Goal: Information Seeking & Learning: Learn about a topic

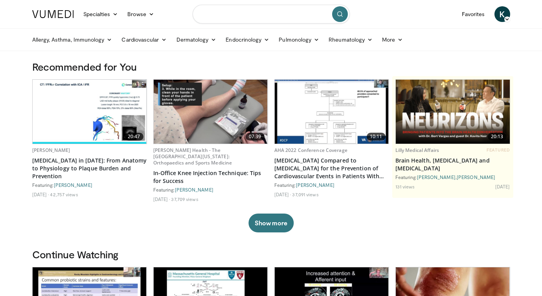
click at [245, 17] on input "Search topics, interventions" at bounding box center [271, 14] width 157 height 19
type input "**********"
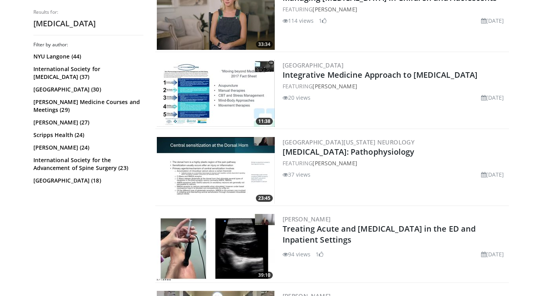
scroll to position [647, 0]
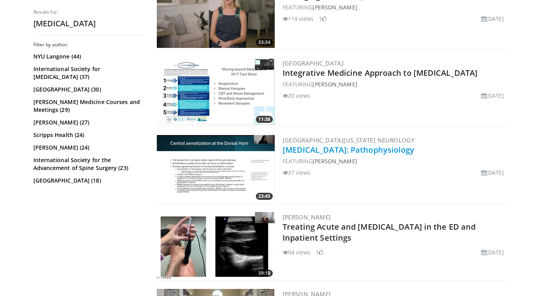
click at [313, 148] on link "[MEDICAL_DATA]: Pathophysiology" at bounding box center [349, 150] width 132 height 11
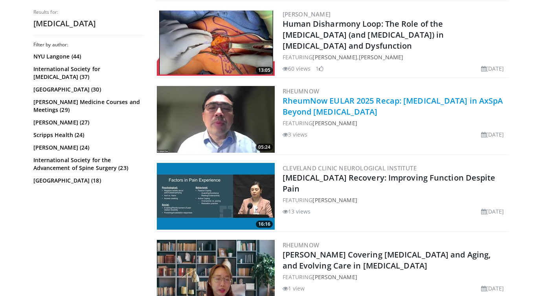
scroll to position [1013, 0]
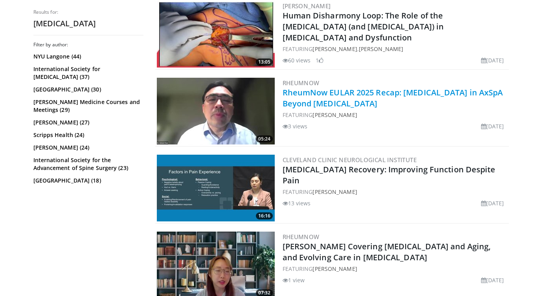
click at [355, 171] on link "Chronic Pain Recovery: Improving Function Despite Pain" at bounding box center [389, 175] width 213 height 22
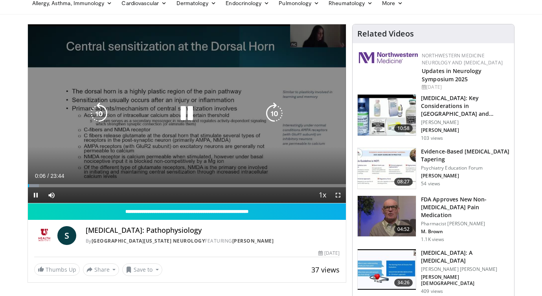
scroll to position [39, 0]
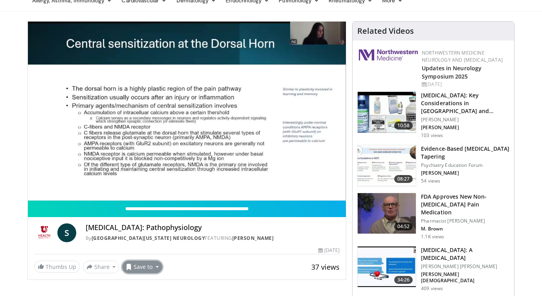
click at [136, 273] on button "Save to" at bounding box center [142, 267] width 40 height 13
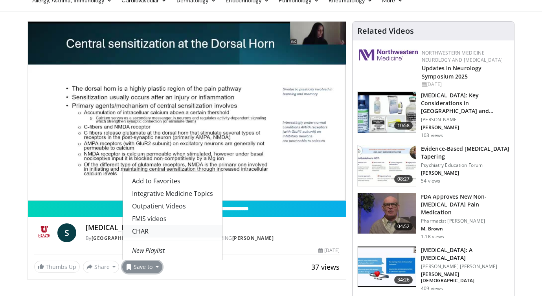
click at [157, 231] on link "CHAR" at bounding box center [173, 231] width 100 height 13
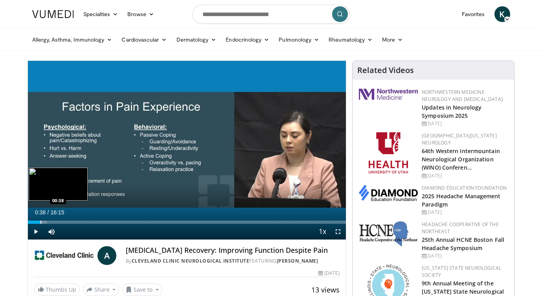
click at [40, 223] on div "Progress Bar" at bounding box center [40, 222] width 1 height 3
click at [51, 223] on div "Progress Bar" at bounding box center [45, 222] width 29 height 3
click at [61, 223] on div "Progress Bar" at bounding box center [61, 222] width 1 height 3
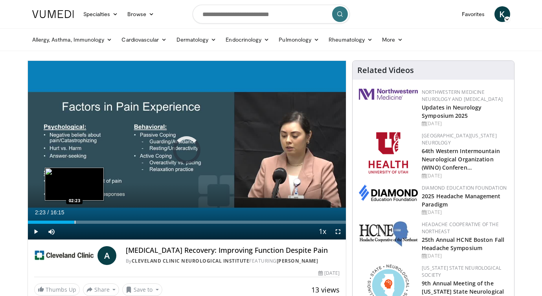
click at [75, 223] on div "Progress Bar" at bounding box center [75, 222] width 1 height 3
click at [88, 223] on div "Progress Bar" at bounding box center [88, 222] width 1 height 3
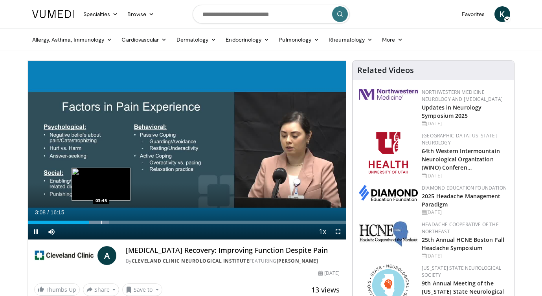
click at [101, 222] on div "Progress Bar" at bounding box center [101, 222] width 1 height 3
click at [116, 223] on div "10 seconds Tap to unmute" at bounding box center [187, 150] width 318 height 179
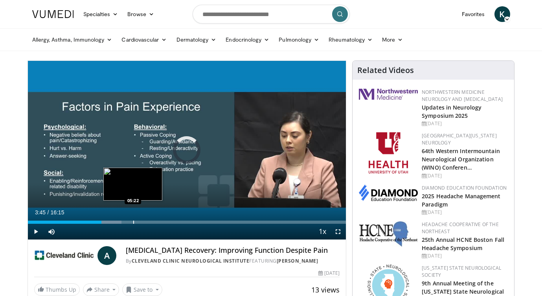
click at [134, 223] on div "Progress Bar" at bounding box center [133, 222] width 1 height 3
click at [150, 222] on div "Progress Bar" at bounding box center [150, 222] width 1 height 3
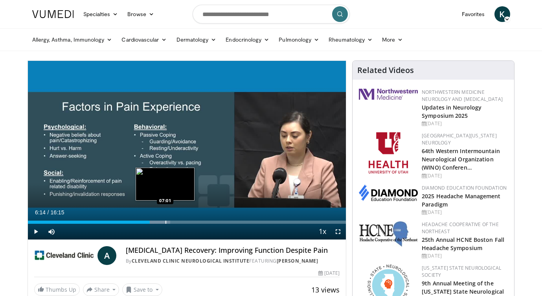
click at [166, 221] on div "Progress Bar" at bounding box center [166, 222] width 1 height 3
click at [182, 223] on div "Progress Bar" at bounding box center [182, 222] width 1 height 3
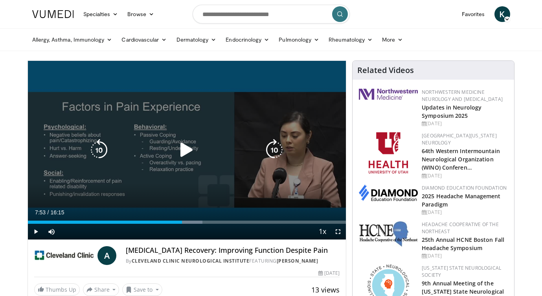
click at [188, 152] on icon "Video Player" at bounding box center [187, 150] width 22 height 22
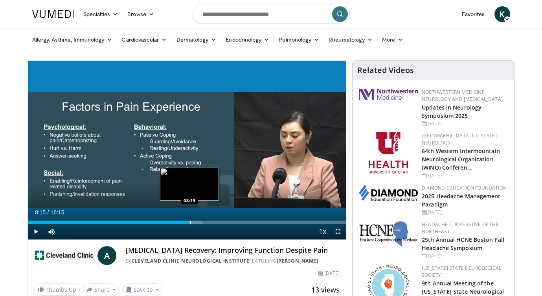
click at [190, 222] on div "Progress Bar" at bounding box center [190, 222] width 1 height 3
click at [199, 223] on div "Progress Bar" at bounding box center [199, 222] width 1 height 3
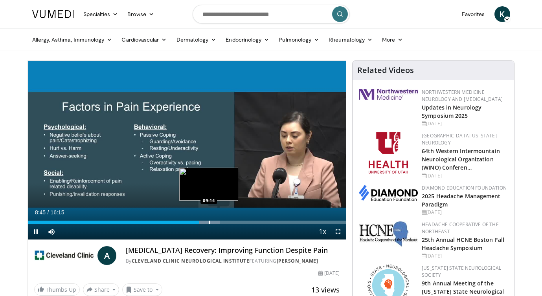
click at [209, 224] on div "Progress Bar" at bounding box center [209, 222] width 1 height 3
click at [219, 222] on div "Progress Bar" at bounding box center [219, 222] width 1 height 3
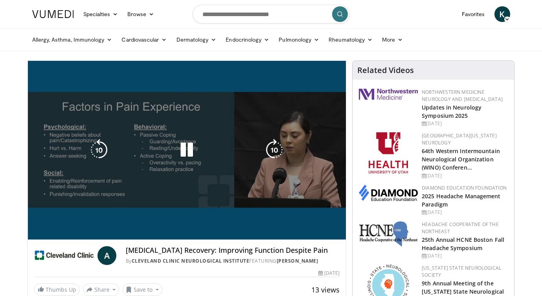
click at [227, 222] on div "10 seconds Tap to unmute" at bounding box center [187, 150] width 318 height 179
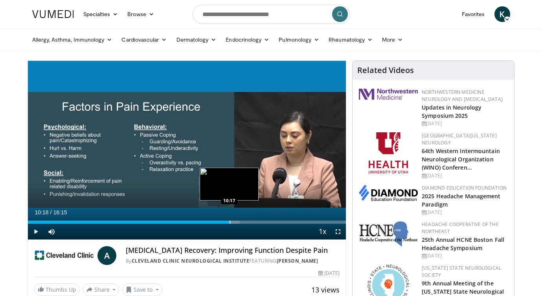
click at [230, 221] on div "Progress Bar" at bounding box center [230, 222] width 1 height 3
click at [236, 222] on div "Progress Bar" at bounding box center [236, 222] width 1 height 3
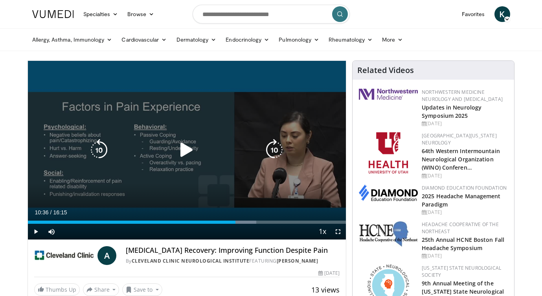
click at [188, 151] on icon "Video Player" at bounding box center [187, 150] width 22 height 22
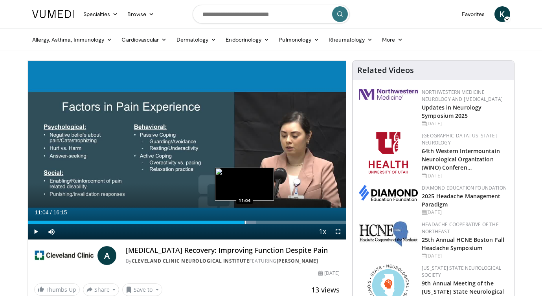
click at [245, 222] on div "Progress Bar" at bounding box center [245, 222] width 1 height 3
click at [254, 222] on div "Progress Bar" at bounding box center [248, 222] width 26 height 3
click at [263, 223] on div "Progress Bar" at bounding box center [260, 222] width 31 height 3
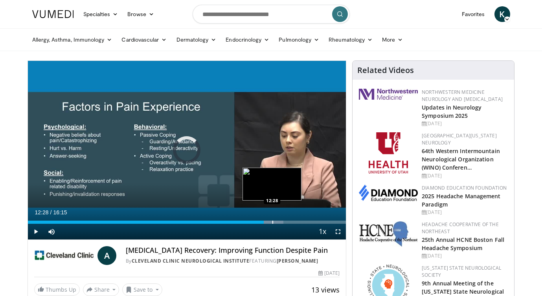
click at [272, 223] on div "Progress Bar" at bounding box center [272, 222] width 1 height 3
click at [280, 223] on div "Progress Bar" at bounding box center [280, 222] width 1 height 3
click at [288, 224] on div "Progress Bar" at bounding box center [288, 222] width 1 height 3
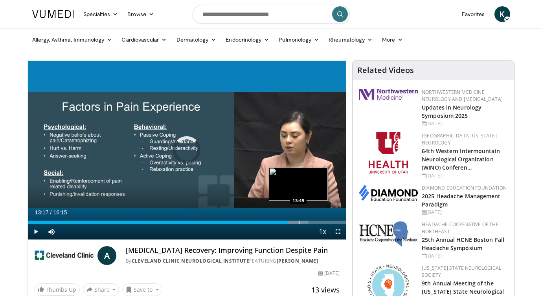
click at [299, 221] on div "Progress Bar" at bounding box center [299, 222] width 1 height 3
click at [309, 222] on div "Progress Bar" at bounding box center [309, 222] width 1 height 3
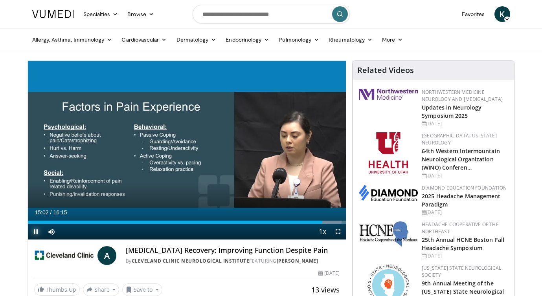
click at [35, 231] on span "Video Player" at bounding box center [36, 232] width 16 height 16
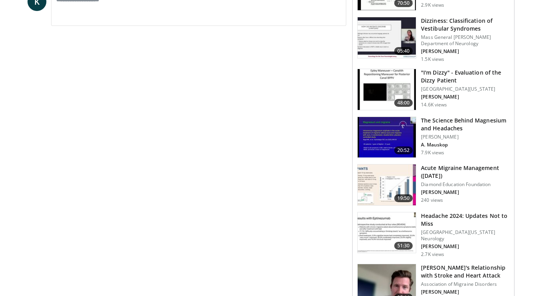
scroll to position [352, 0]
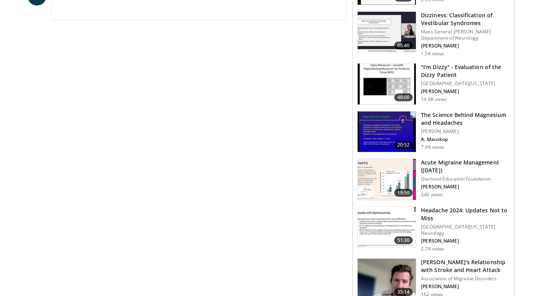
click at [465, 120] on h3 "The Science Behind Magnesium and Headaches" at bounding box center [465, 119] width 88 height 16
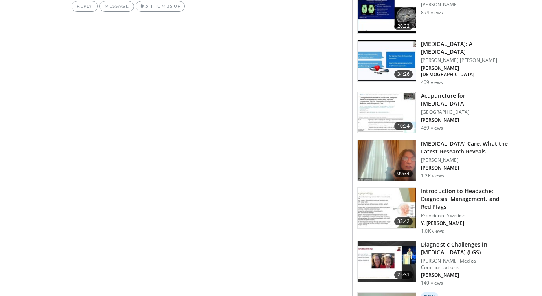
scroll to position [758, 0]
